Goal: Task Accomplishment & Management: Manage account settings

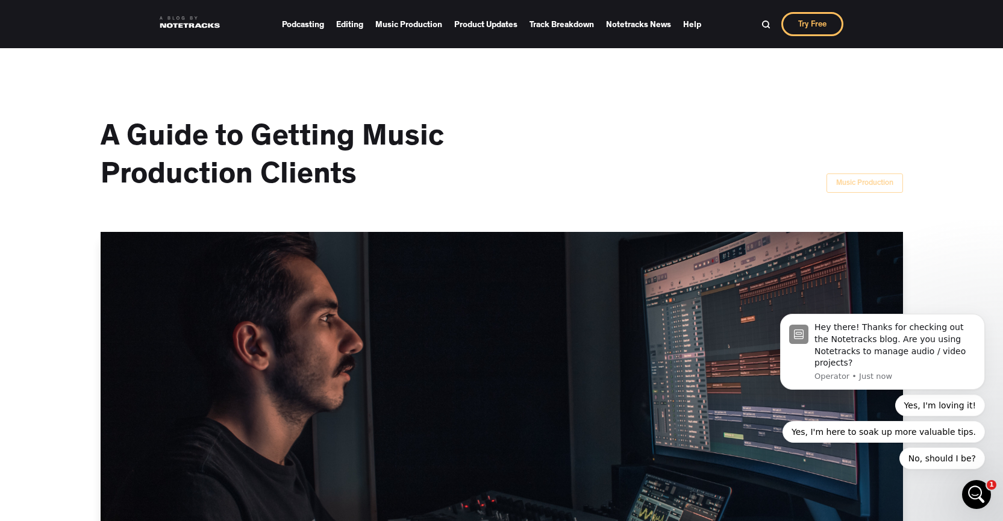
click at [872, 179] on div "Music Production" at bounding box center [864, 184] width 57 height 12
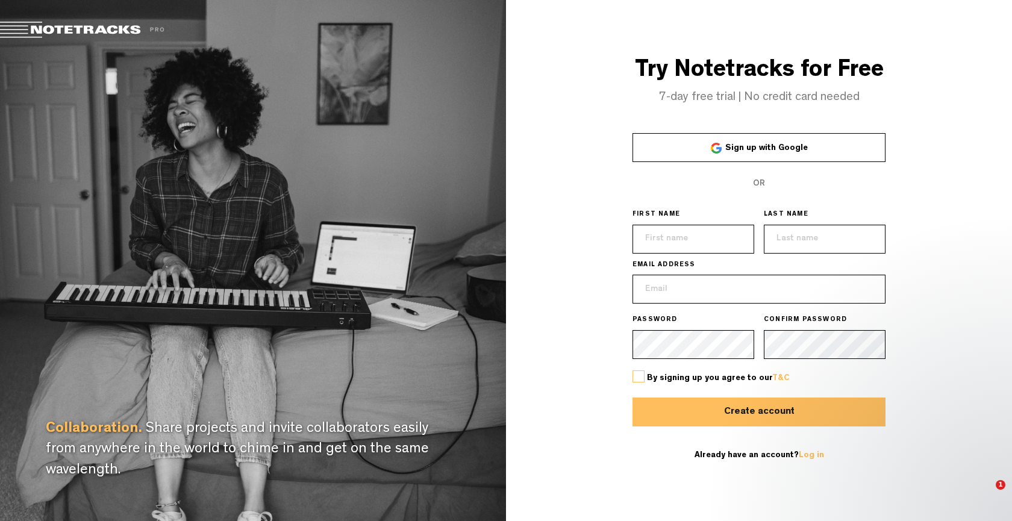
click at [770, 154] on link "Sign up with Google" at bounding box center [758, 147] width 253 height 29
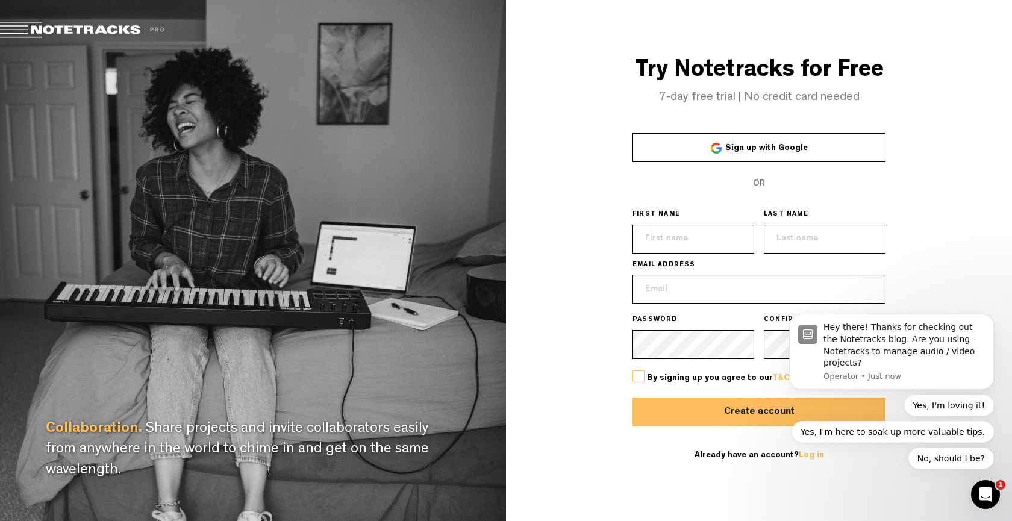
click at [761, 157] on link "Sign up with Google" at bounding box center [758, 147] width 253 height 29
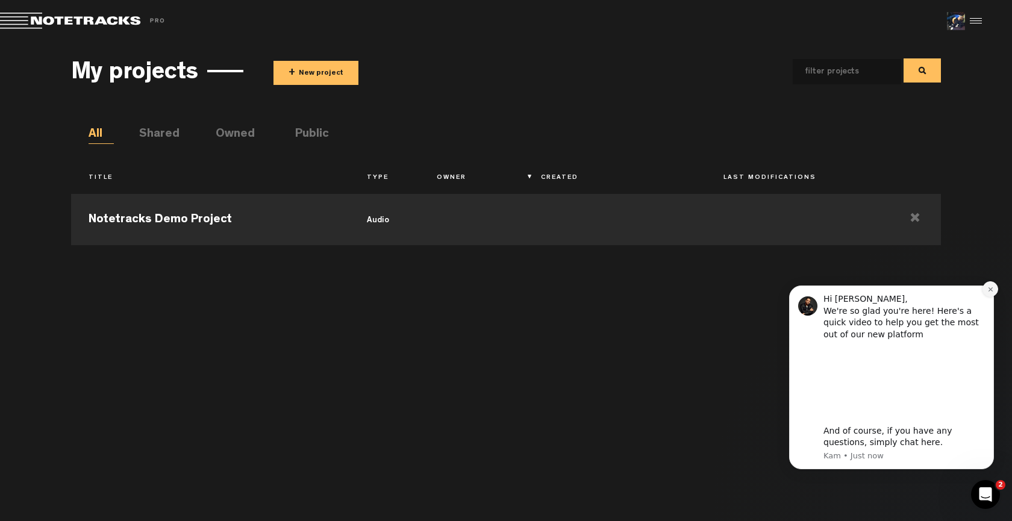
drag, startPoint x: 990, startPoint y: 292, endPoint x: 1279, endPoint y: 428, distance: 320.3
click at [990, 292] on icon "Dismiss notification" at bounding box center [990, 289] width 7 height 7
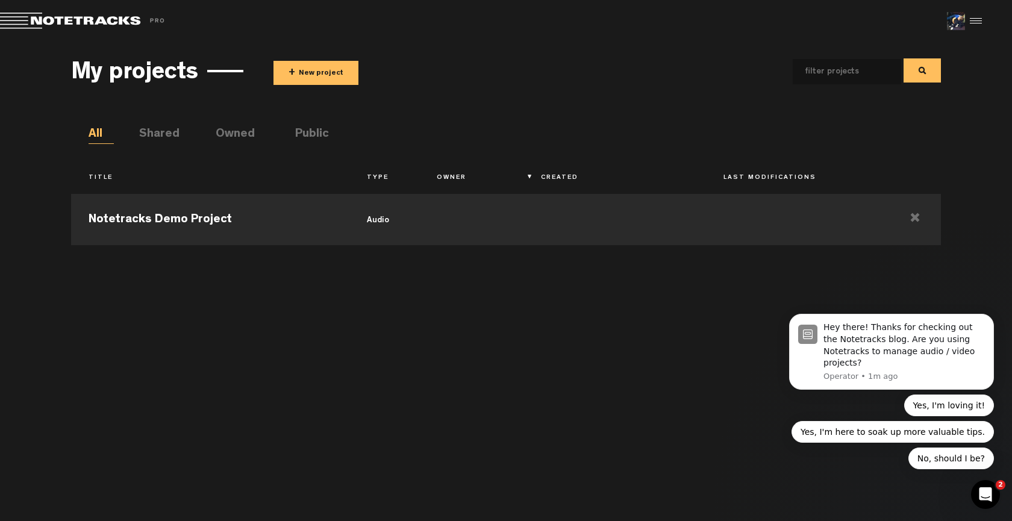
click at [305, 134] on li "Public" at bounding box center [307, 135] width 25 height 18
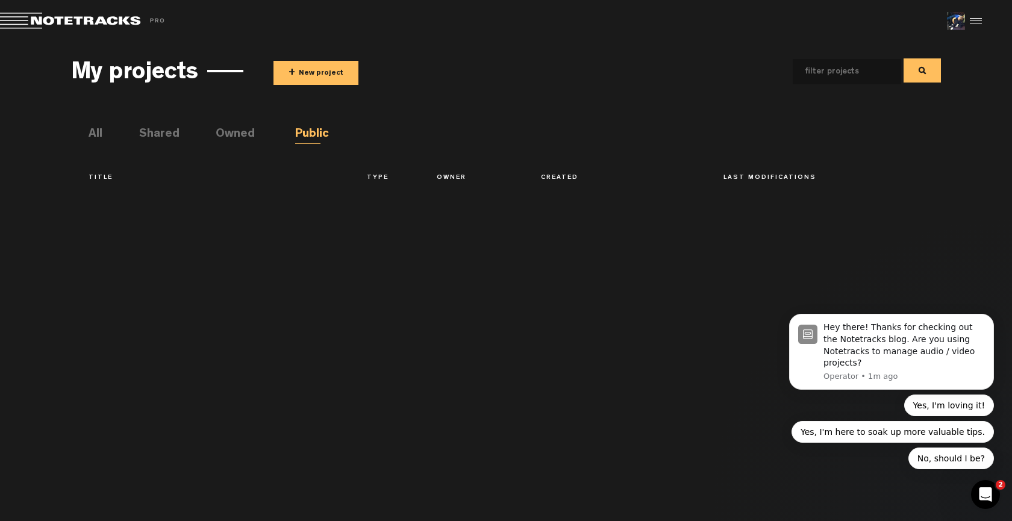
click at [40, 23] on span at bounding box center [84, 21] width 169 height 17
click at [164, 135] on li "Shared" at bounding box center [151, 135] width 25 height 18
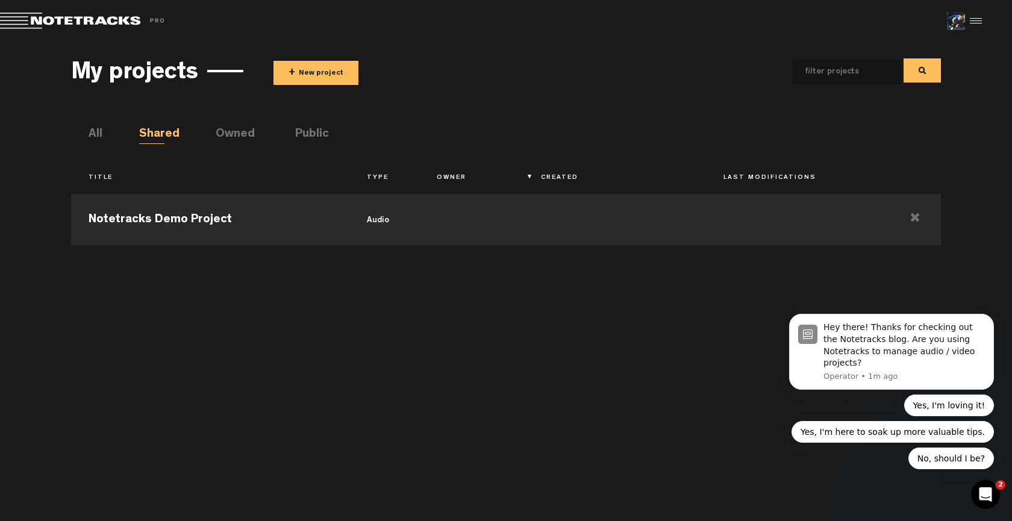
click at [86, 129] on div "My projects + New project All Shared Owned Public Title Type Owner Created Last…" at bounding box center [506, 279] width 870 height 461
click at [93, 131] on li "All" at bounding box center [101, 135] width 25 height 18
click at [186, 63] on h3 "My projects" at bounding box center [134, 74] width 127 height 27
click at [334, 76] on button "+ New project" at bounding box center [315, 73] width 85 height 24
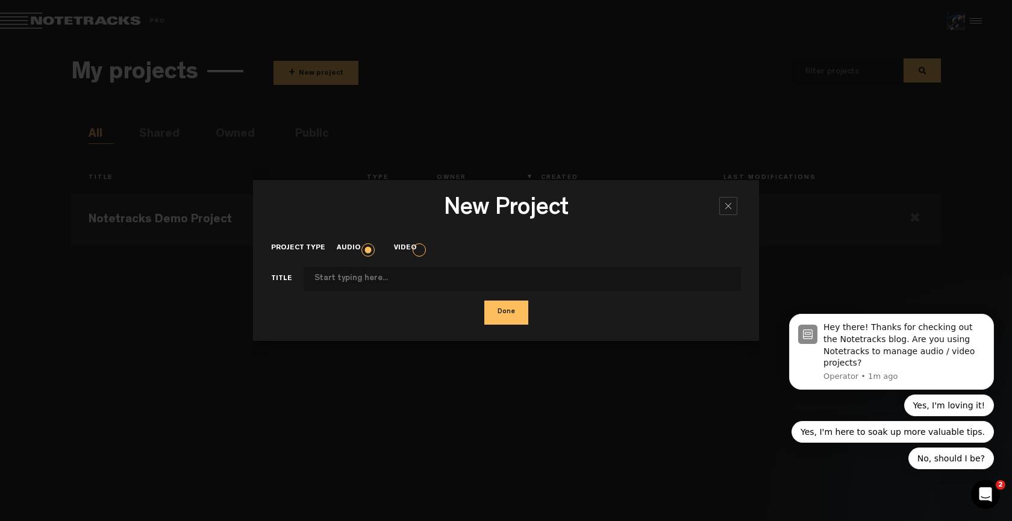
click at [739, 209] on h3 "New Project" at bounding box center [506, 211] width 470 height 30
click at [66, 20] on div at bounding box center [506, 260] width 1012 height 521
click at [726, 206] on div at bounding box center [728, 206] width 18 height 18
